Goal: Information Seeking & Learning: Learn about a topic

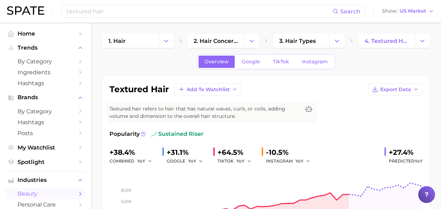
scroll to position [341, 0]
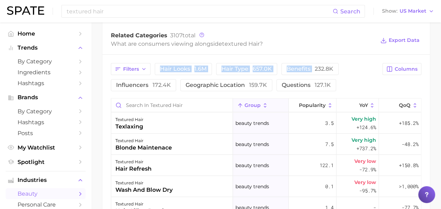
click at [310, 60] on div "Related Categories 3107 total What are consumers viewing alongside textured hai…" at bounding box center [267, 170] width 328 height 289
click at [311, 48] on div "What are consumers viewing alongside textured hair ?" at bounding box center [243, 43] width 264 height 9
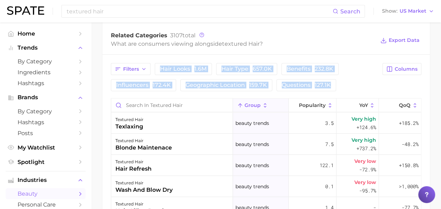
drag, startPoint x: 310, startPoint y: 52, endPoint x: 338, endPoint y: 84, distance: 43.3
click at [338, 84] on div "Related Categories 3107 total What are consumers viewing alongside textured hai…" at bounding box center [267, 170] width 328 height 289
drag, startPoint x: 338, startPoint y: 84, endPoint x: 339, endPoint y: 76, distance: 7.8
click at [339, 76] on div "Filters hair looks 1.6m hair type 657.0k benefits 232.8k influencers 172.4k geo…" at bounding box center [245, 77] width 268 height 28
click at [339, 57] on div "Filters hair looks 1.6m hair type 657.0k benefits 232.8k influencers 172.4k geo…" at bounding box center [267, 184] width 328 height 261
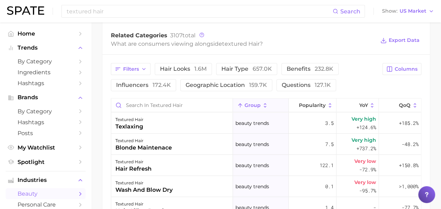
click at [237, 43] on span "textured hair" at bounding box center [241, 43] width 38 height 7
click at [294, 39] on div "What are consumers viewing alongside textured hair ?" at bounding box center [243, 43] width 264 height 9
